Goal: Task Accomplishment & Management: Use online tool/utility

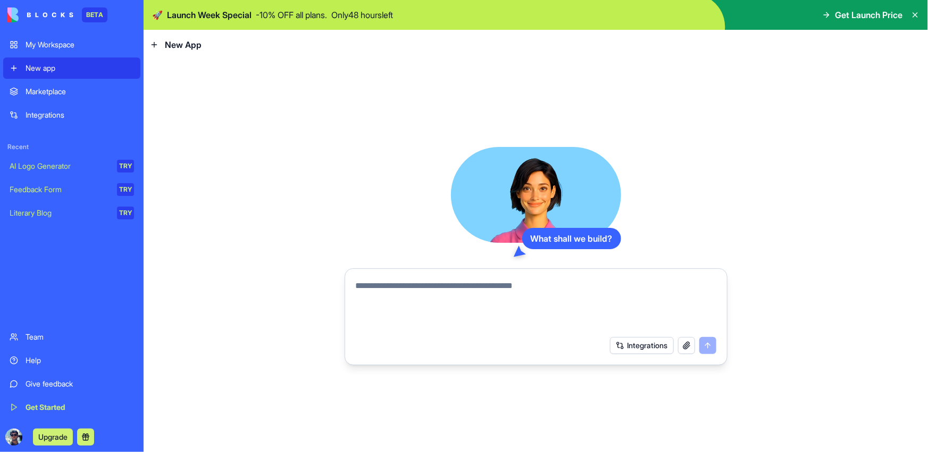
click at [60, 112] on div "Integrations" at bounding box center [80, 115] width 108 height 11
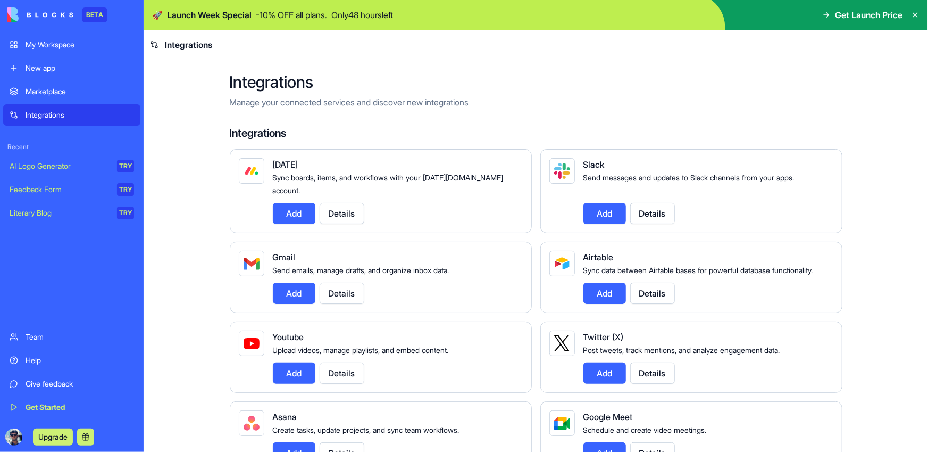
click at [296, 203] on button "Add" at bounding box center [294, 213] width 43 height 21
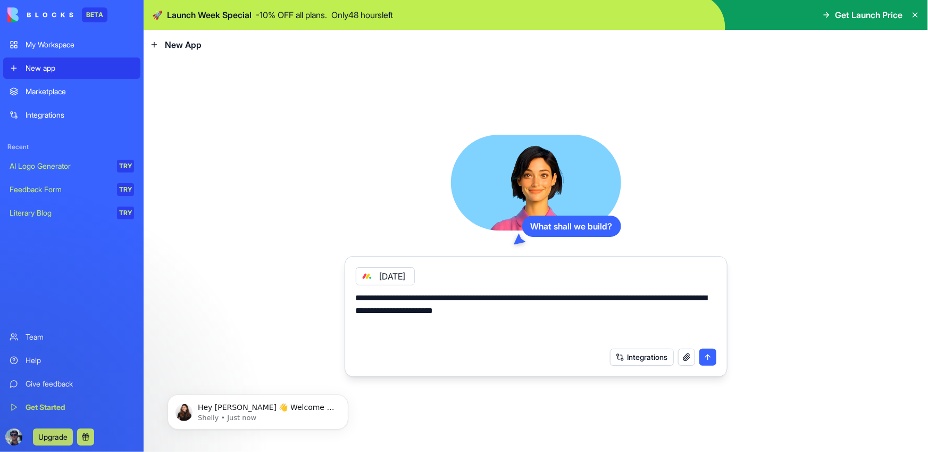
type textarea "**********"
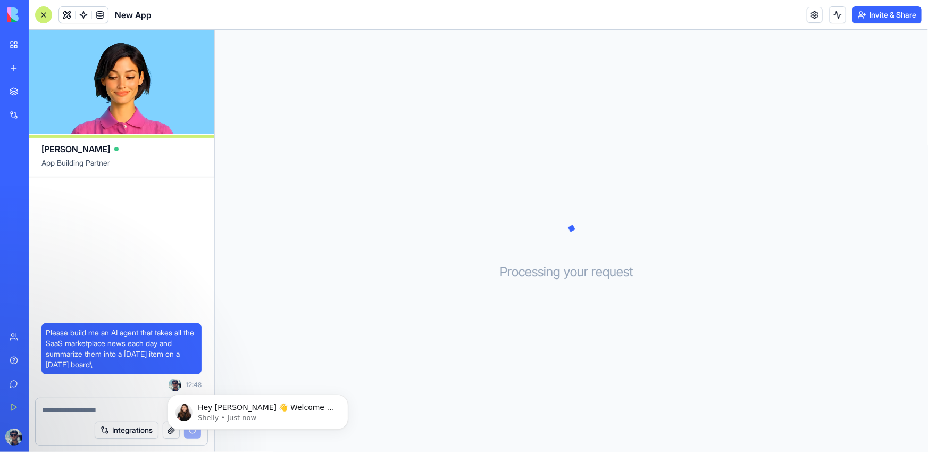
drag, startPoint x: 115, startPoint y: 91, endPoint x: 109, endPoint y: 86, distance: 8.0
click at [110, 88] on video at bounding box center [122, 82] width 186 height 104
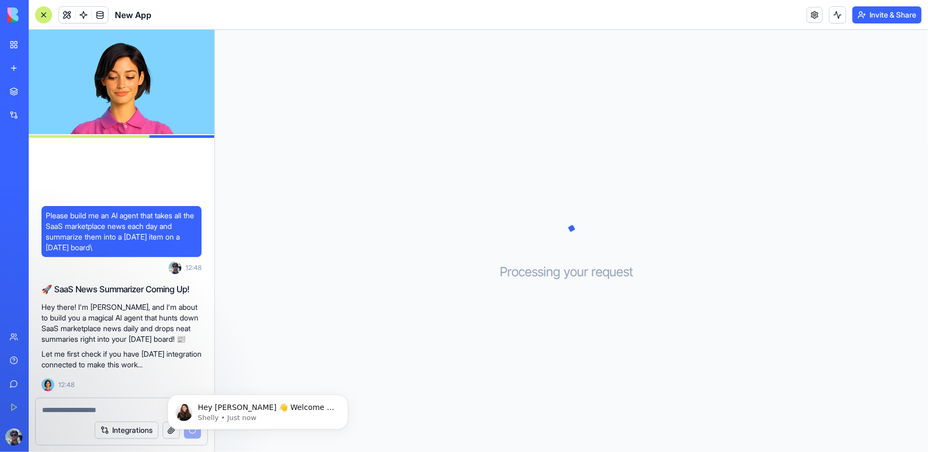
scroll to position [21, 0]
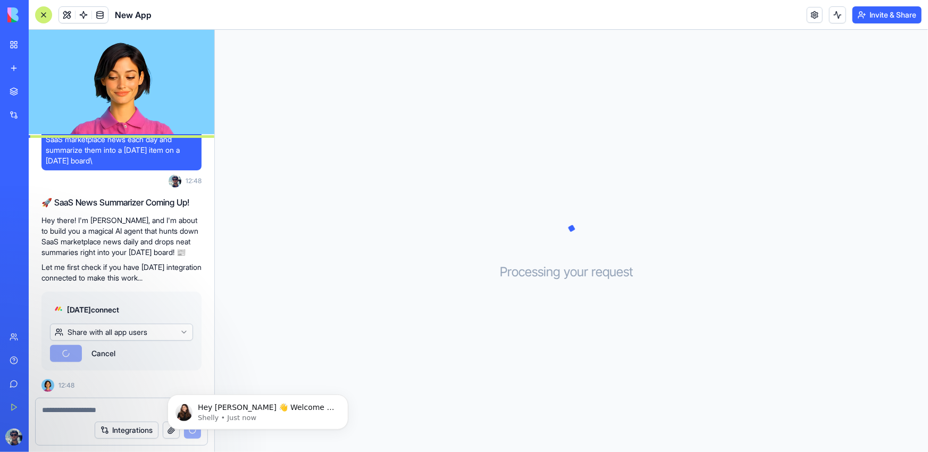
click at [128, 332] on html "BETA My Workspace New app Marketplace Integrations Recent New App AI Logo Gener…" at bounding box center [464, 226] width 928 height 452
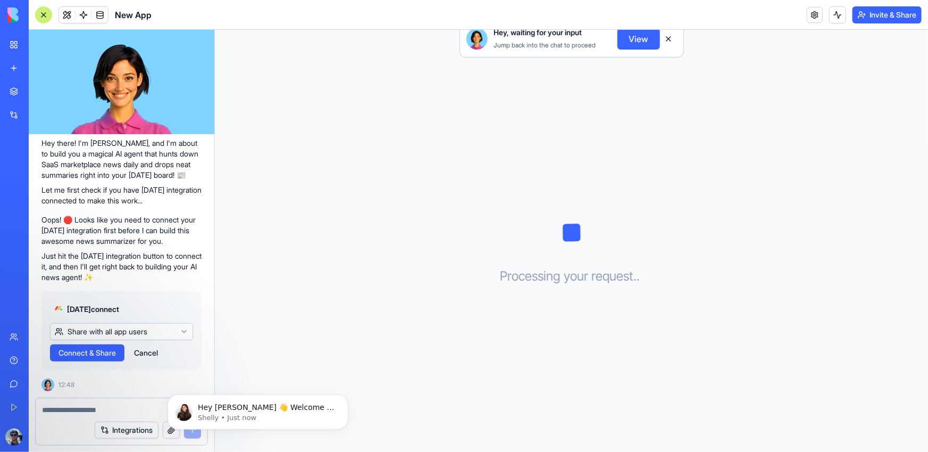
click at [76, 355] on span "Connect & Share" at bounding box center [87, 352] width 57 height 11
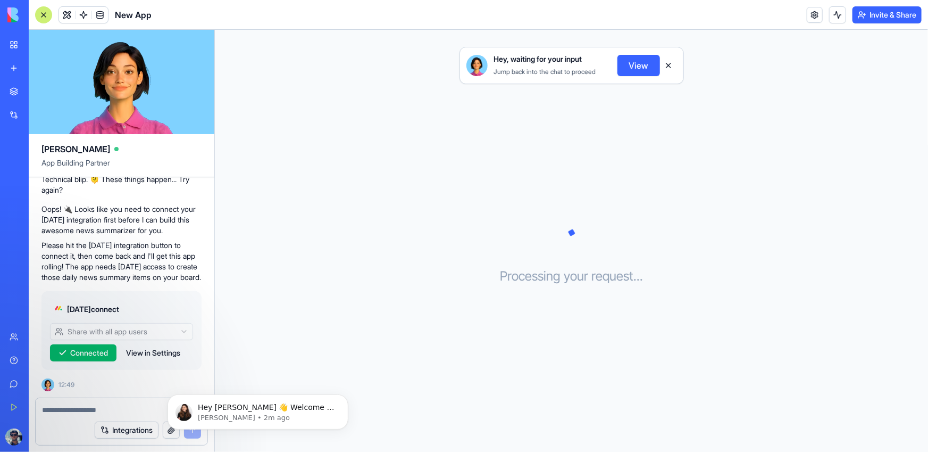
scroll to position [223, 0]
click at [302, 414] on p "Shelly • 2m ago" at bounding box center [265, 417] width 137 height 10
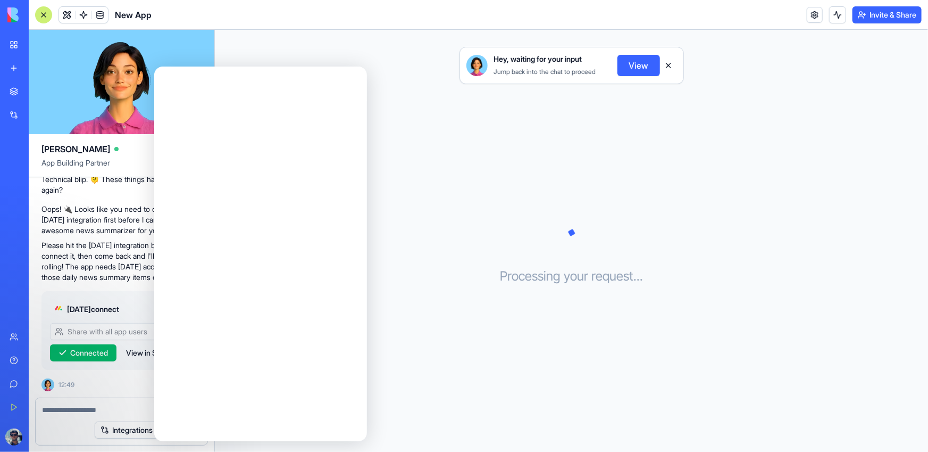
scroll to position [0, 0]
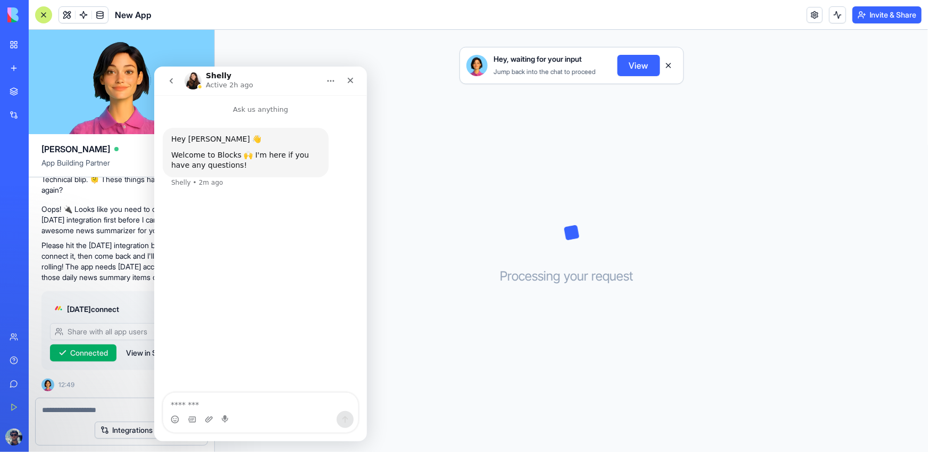
click at [209, 76] on h1 "Shelly" at bounding box center [218, 75] width 26 height 8
click at [354, 81] on icon "Close" at bounding box center [350, 80] width 9 height 9
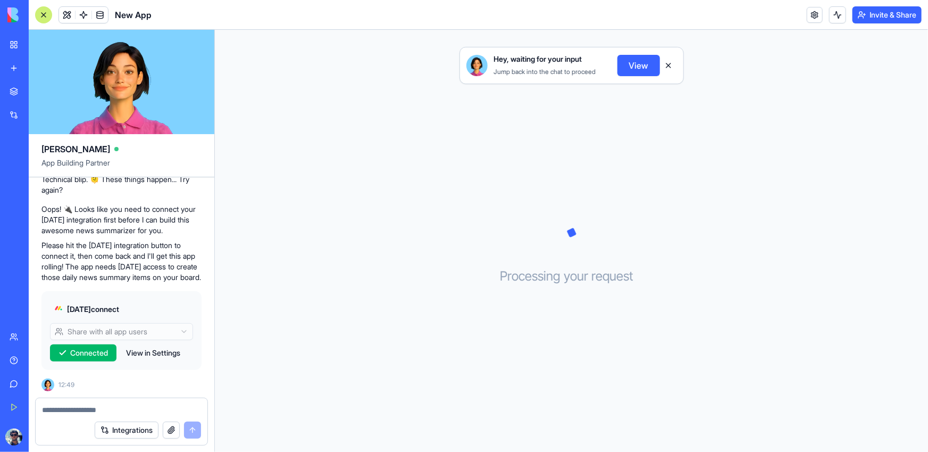
click at [638, 68] on button "View" at bounding box center [638, 65] width 43 height 21
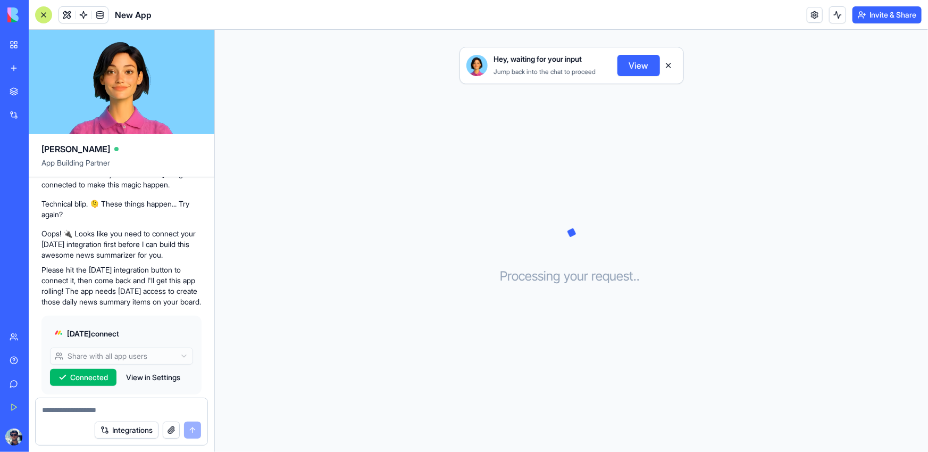
scroll to position [223, 0]
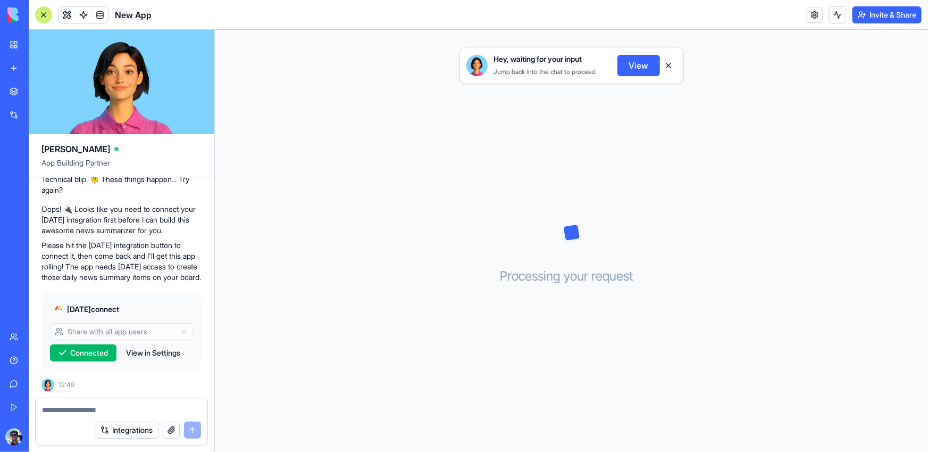
click at [101, 305] on span "Monday connect" at bounding box center [93, 309] width 52 height 11
click at [154, 353] on button "View in Settings" at bounding box center [153, 352] width 65 height 17
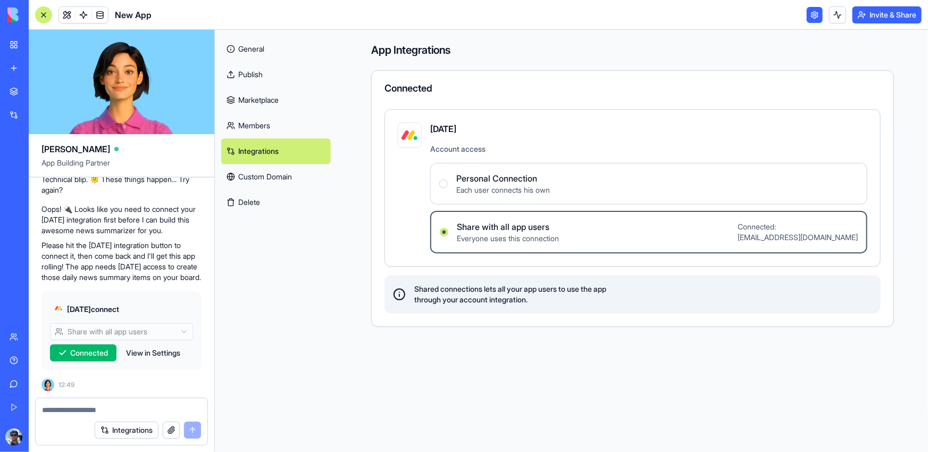
click at [489, 229] on span "Share with all app users" at bounding box center [508, 226] width 102 height 13
click at [448, 229] on users "Share with all app users Everyone uses this connection Connected: koorta@gmail.…" at bounding box center [444, 232] width 9 height 9
click at [95, 391] on div "Monday connect Share with all app users Connected View in Settings 12:49" at bounding box center [121, 339] width 160 height 104
click at [78, 414] on textarea at bounding box center [121, 409] width 159 height 11
click at [95, 409] on textarea at bounding box center [121, 409] width 159 height 11
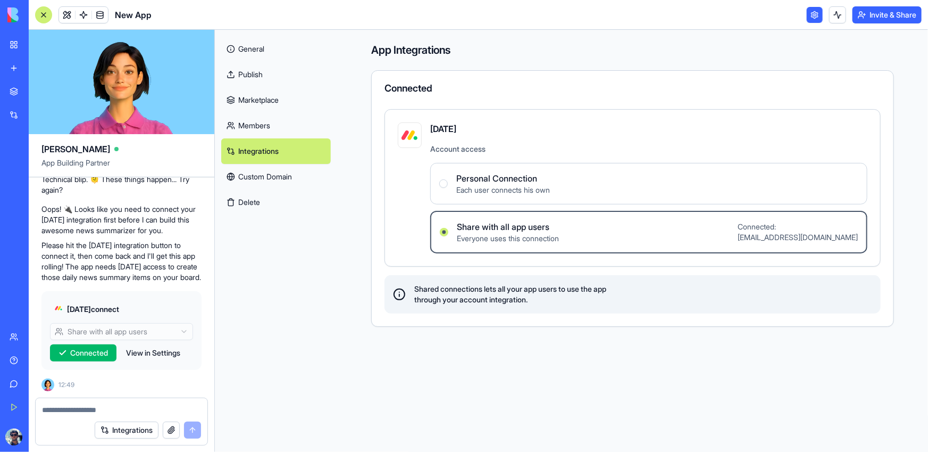
scroll to position [133, 0]
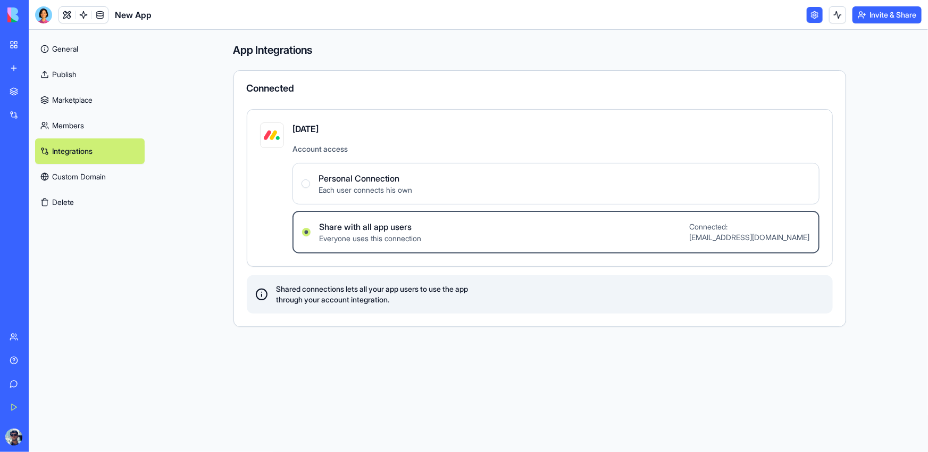
click at [13, 40] on link "My Workspace" at bounding box center [24, 44] width 43 height 21
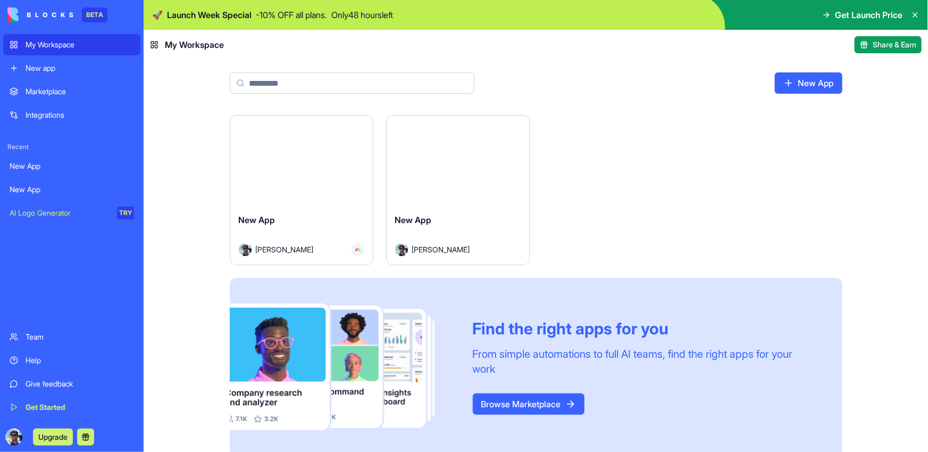
click at [64, 208] on div "AI Logo Generator" at bounding box center [60, 212] width 100 height 11
click at [60, 158] on link "New App" at bounding box center [71, 165] width 137 height 21
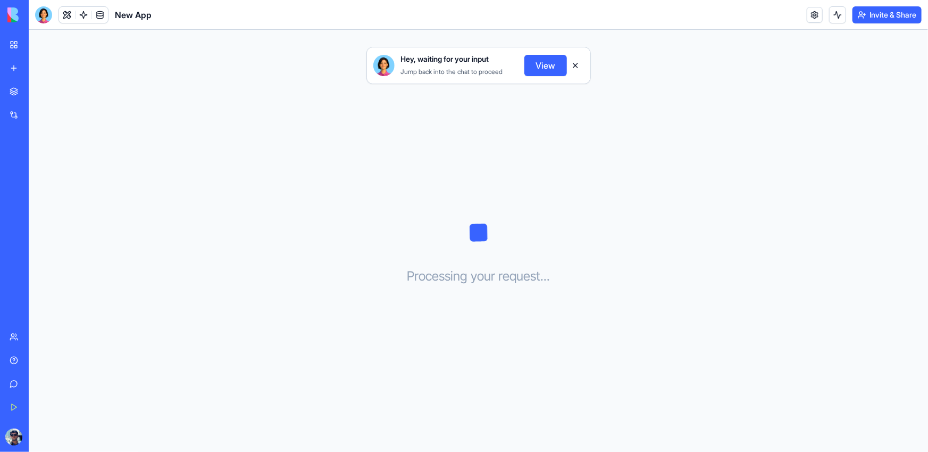
click at [547, 65] on button "View" at bounding box center [545, 65] width 43 height 21
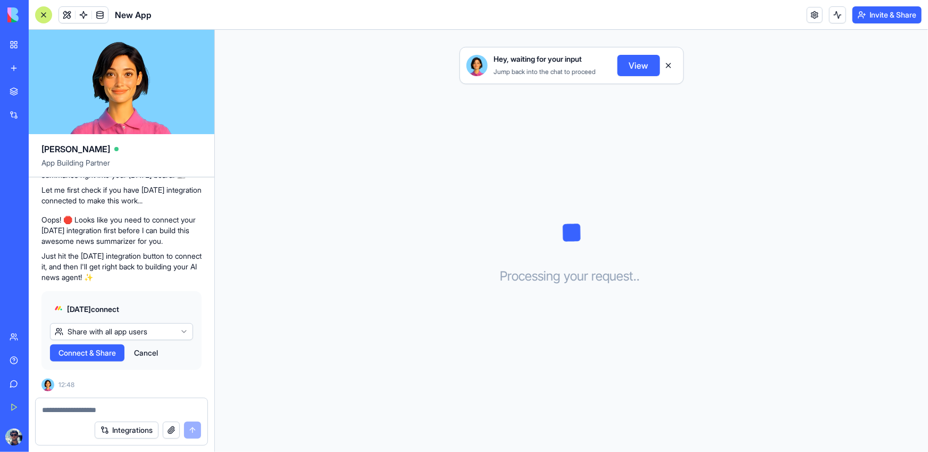
click at [76, 357] on span "Connect & Share" at bounding box center [87, 352] width 57 height 11
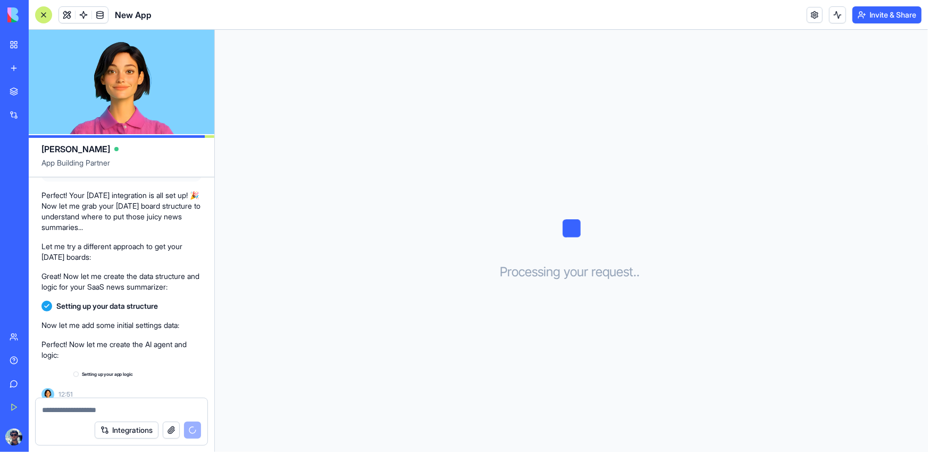
scroll to position [349, 0]
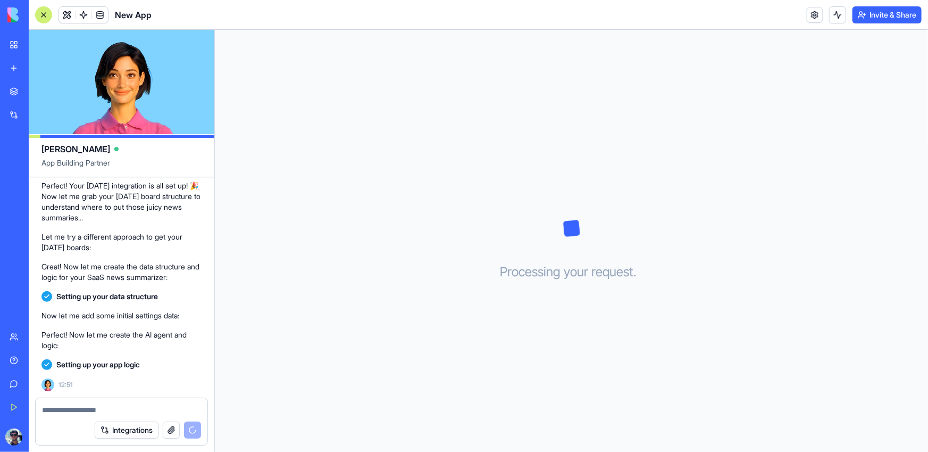
click at [130, 363] on span "Setting up your app logic" at bounding box center [97, 364] width 83 height 11
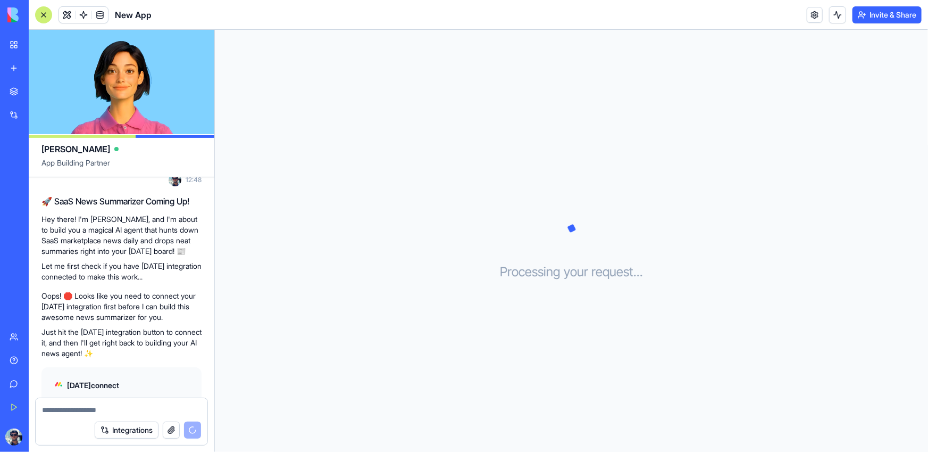
scroll to position [369, 0]
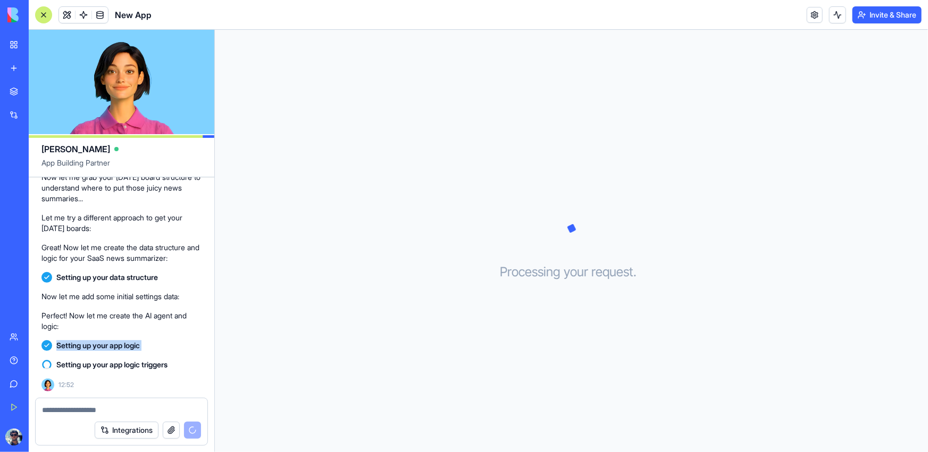
drag, startPoint x: 130, startPoint y: 363, endPoint x: 99, endPoint y: 353, distance: 33.0
click at [99, 353] on div "Setting up your app logic" at bounding box center [121, 345] width 160 height 19
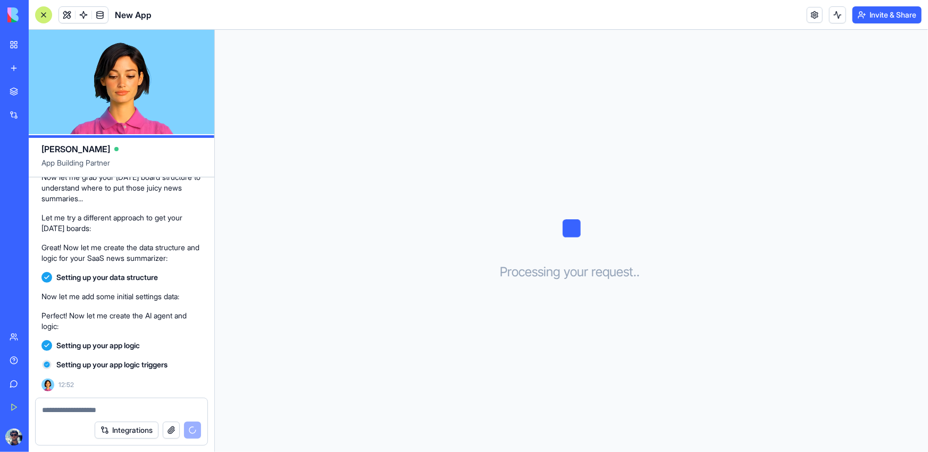
click at [114, 365] on span "Setting up your app logic triggers" at bounding box center [111, 364] width 111 height 11
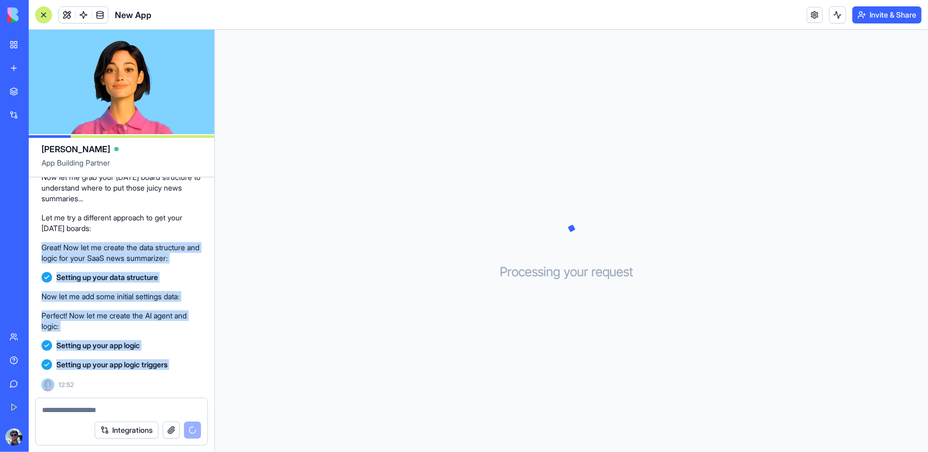
drag, startPoint x: 114, startPoint y: 365, endPoint x: 104, endPoint y: 245, distance: 120.6
click at [104, 245] on div "Please build me an AI agent that takes all the SaaS marketplace news each day a…" at bounding box center [122, 108] width 186 height 579
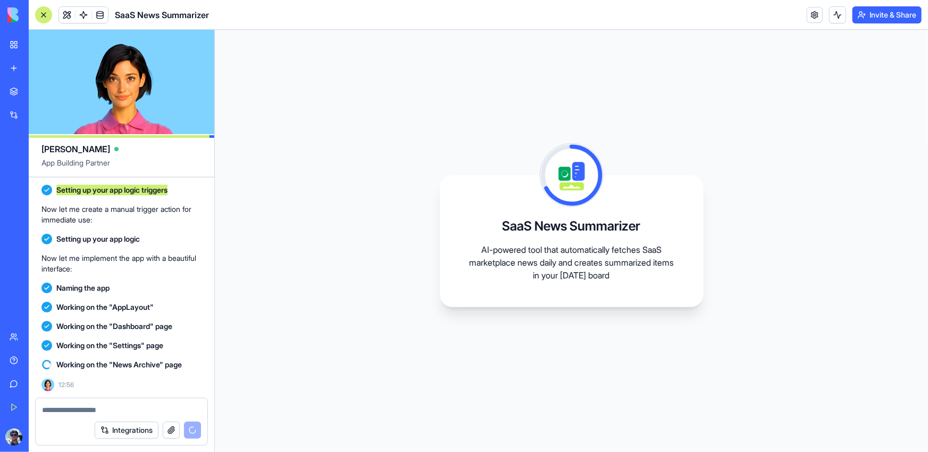
scroll to position [542, 0]
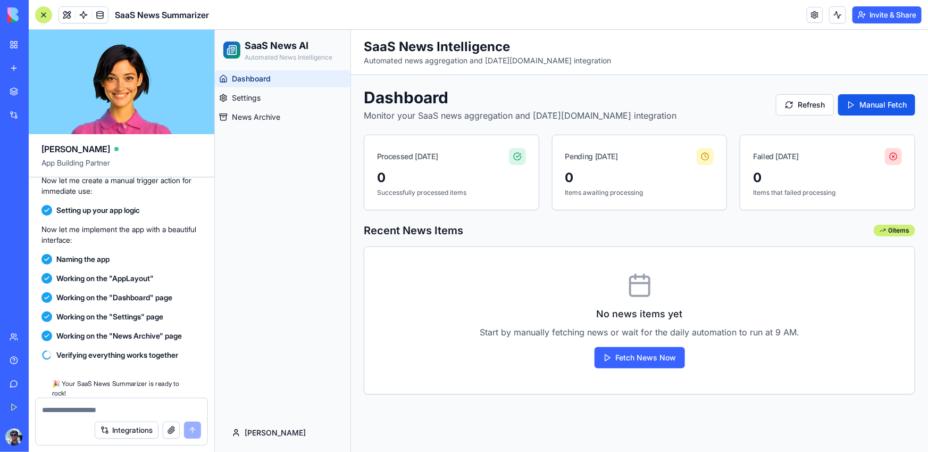
scroll to position [709, 0]
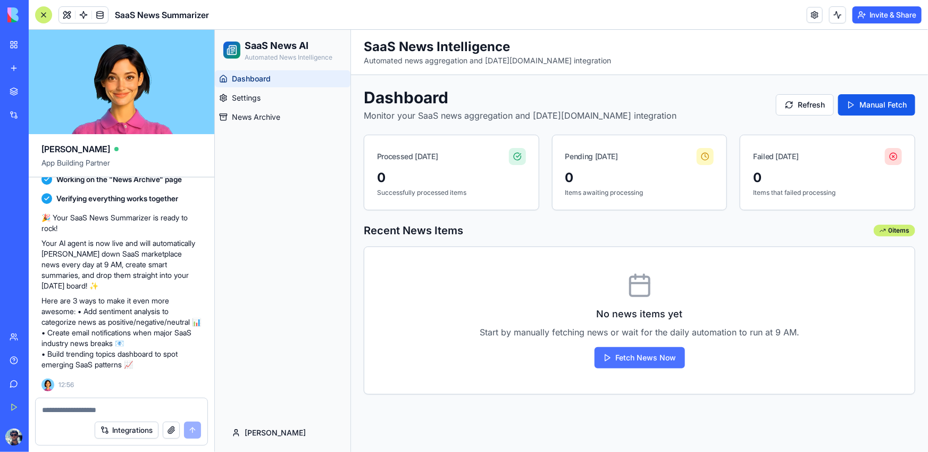
click at [626, 356] on button "Fetch News Now" at bounding box center [639, 356] width 90 height 21
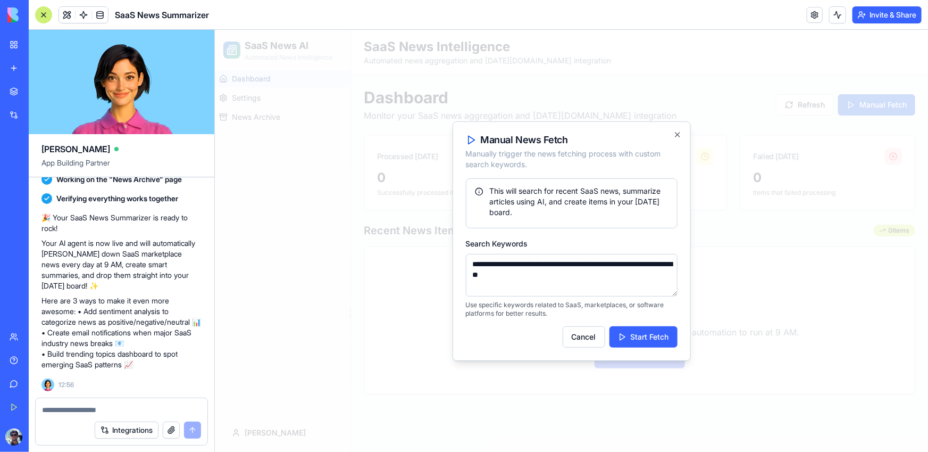
click at [626, 356] on div "**********" at bounding box center [571, 240] width 238 height 239
click at [639, 340] on button "Start Fetch" at bounding box center [643, 335] width 68 height 21
